Goal: Check status

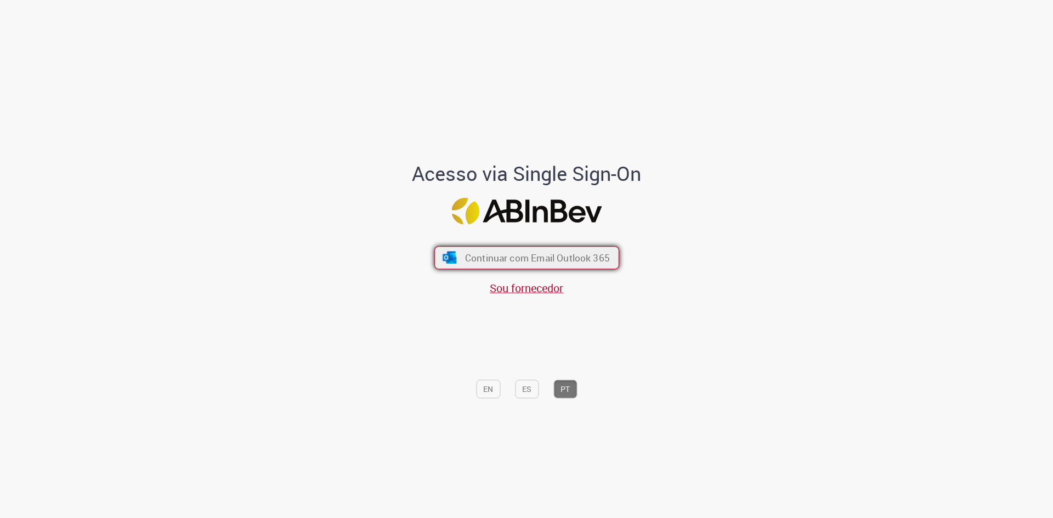
click at [576, 257] on span "Continuar com Email Outlook 365" at bounding box center [537, 258] width 145 height 13
